Goal: Check status: Check status

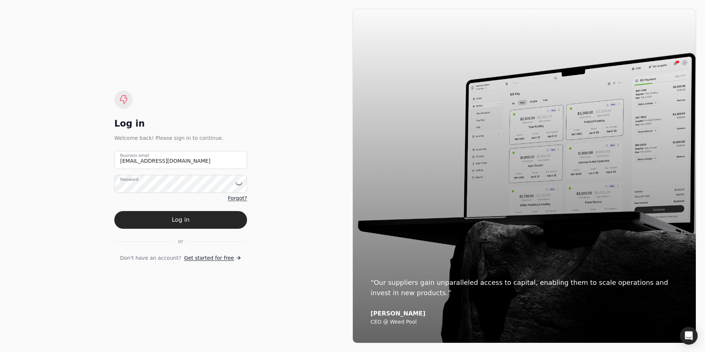
type email "[EMAIL_ADDRESS][DOMAIN_NAME]"
click at [189, 222] on button "Log in" at bounding box center [180, 220] width 133 height 18
click at [188, 215] on button "Log in" at bounding box center [180, 220] width 133 height 18
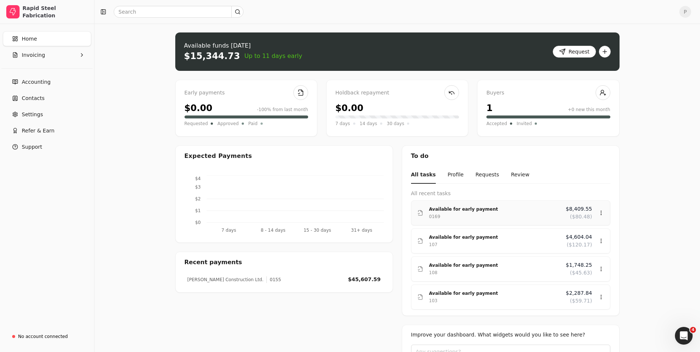
click at [571, 208] on span "$8,409.55" at bounding box center [578, 209] width 26 height 8
click at [580, 235] on div "Review" at bounding box center [586, 234] width 44 height 12
